Goal: Navigation & Orientation: Find specific page/section

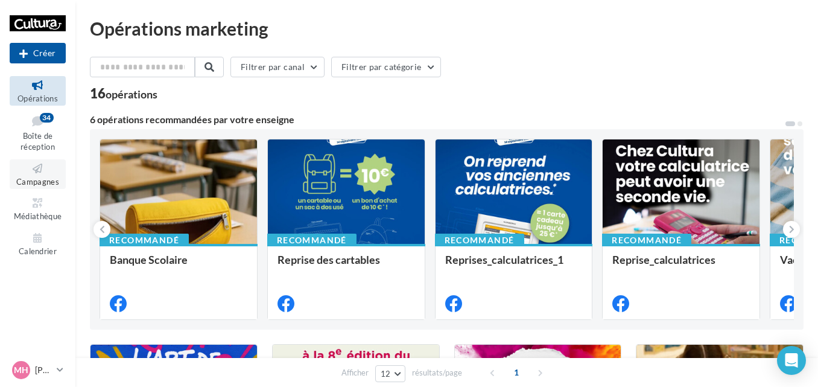
click at [37, 170] on icon at bounding box center [37, 169] width 49 height 14
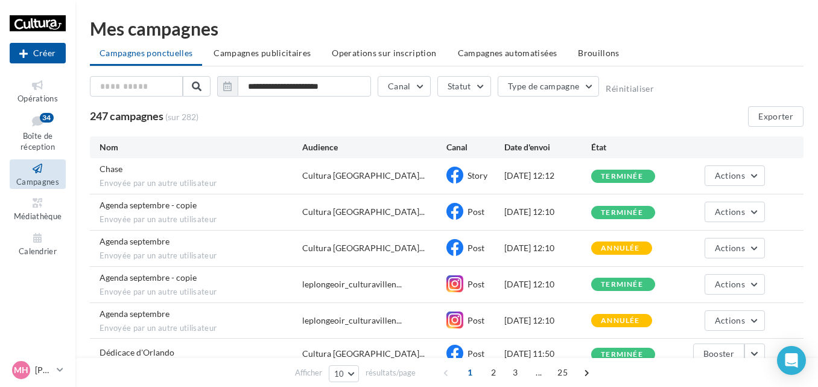
scroll to position [212, 0]
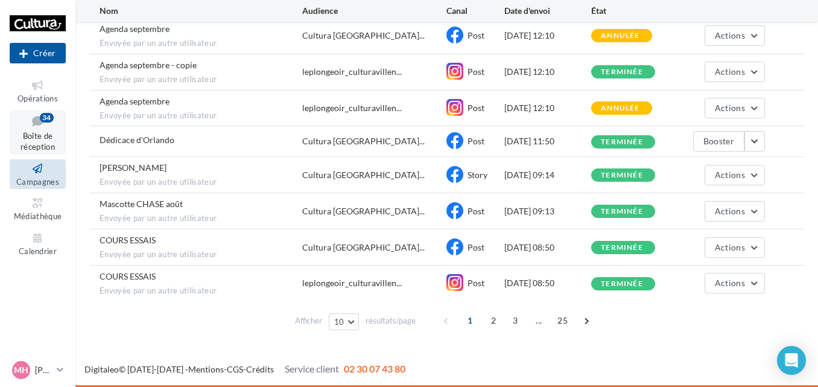
click at [31, 124] on icon at bounding box center [37, 121] width 49 height 16
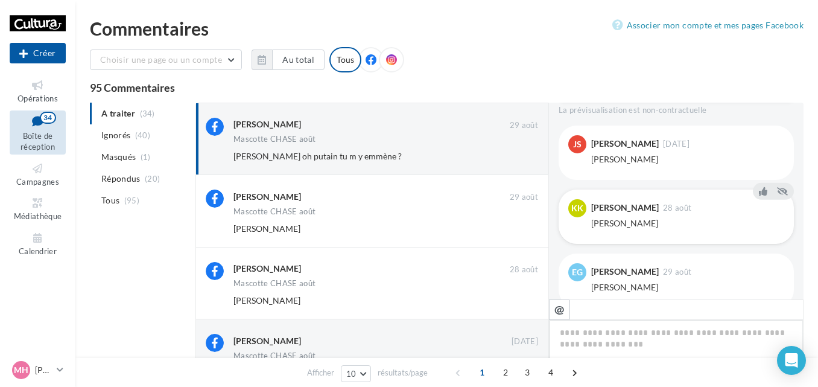
scroll to position [558, 0]
